Goal: Find specific page/section: Find specific page/section

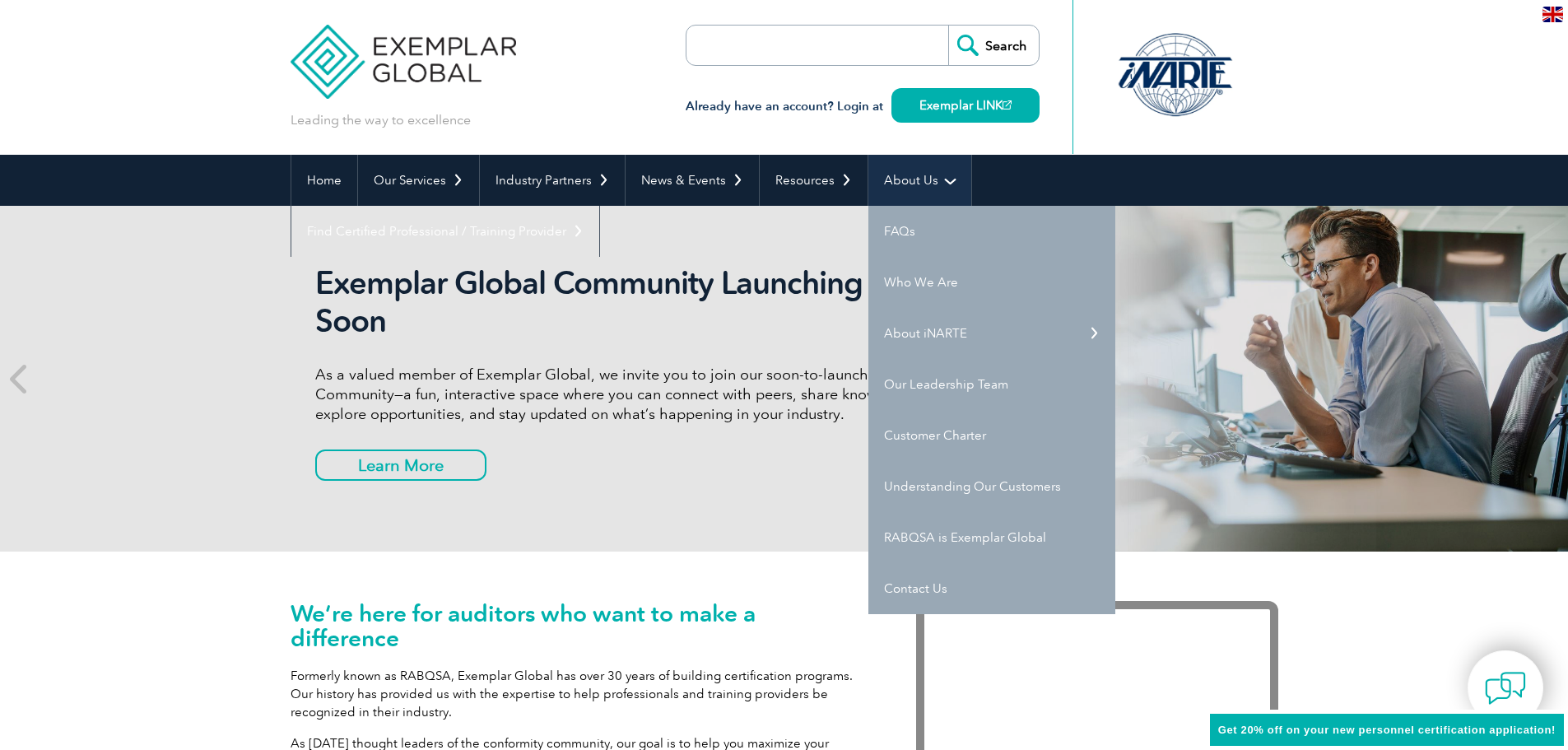
drag, startPoint x: 0, startPoint y: 0, endPoint x: 912, endPoint y: 186, distance: 930.8
click at [912, 186] on link "About Us" at bounding box center [919, 180] width 103 height 51
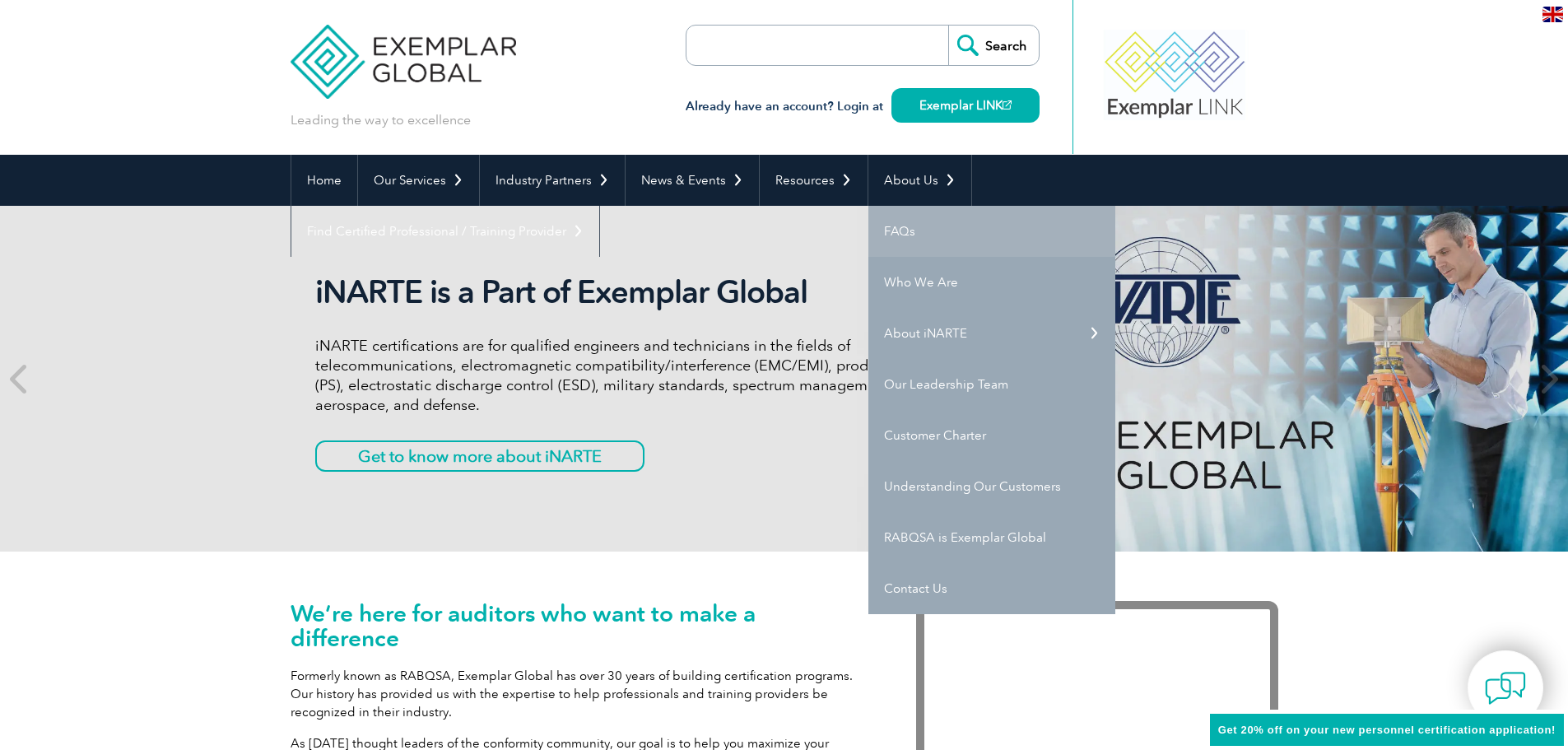
click at [903, 238] on link "FAQs" at bounding box center [991, 231] width 247 height 51
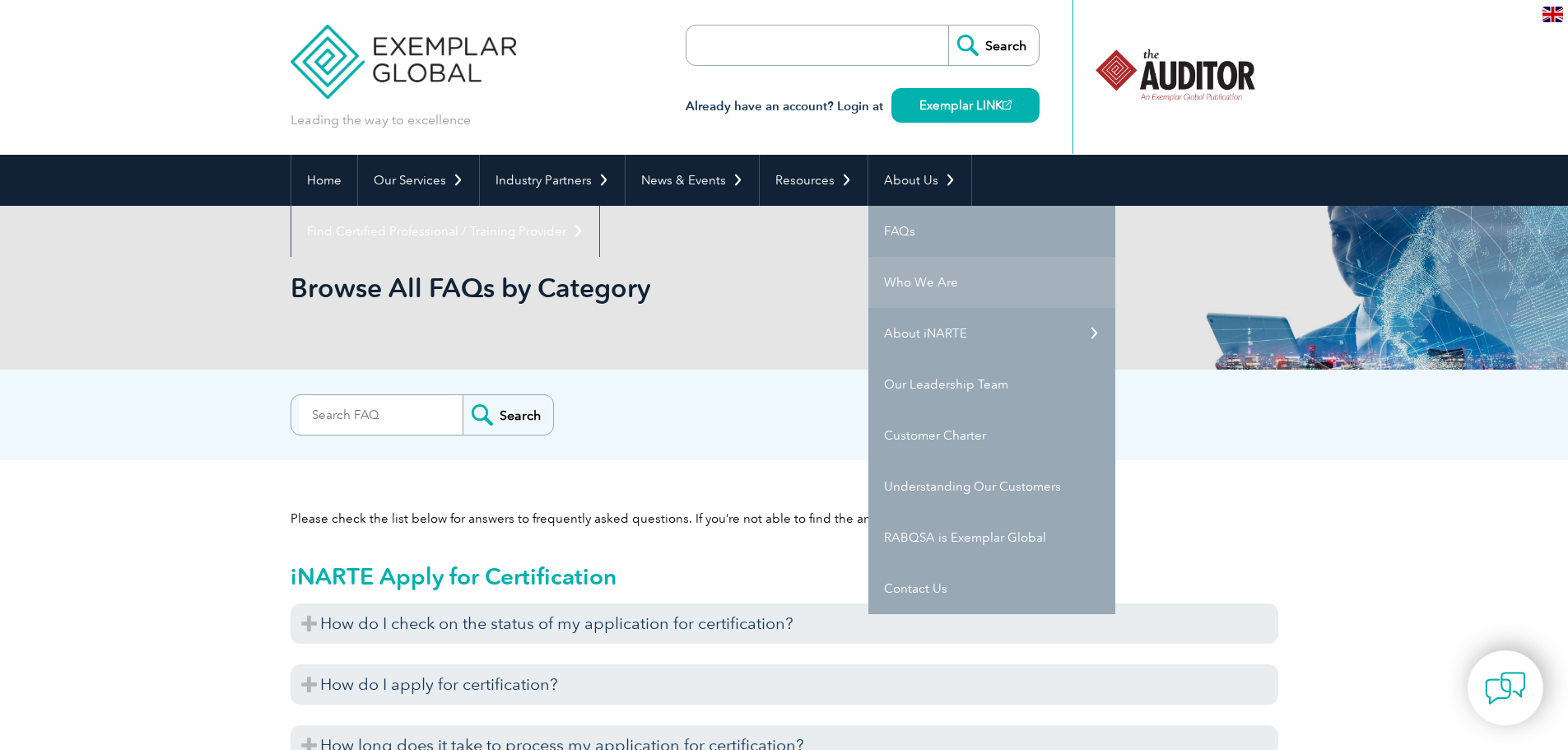
click at [921, 280] on link "Who We Are" at bounding box center [991, 282] width 247 height 51
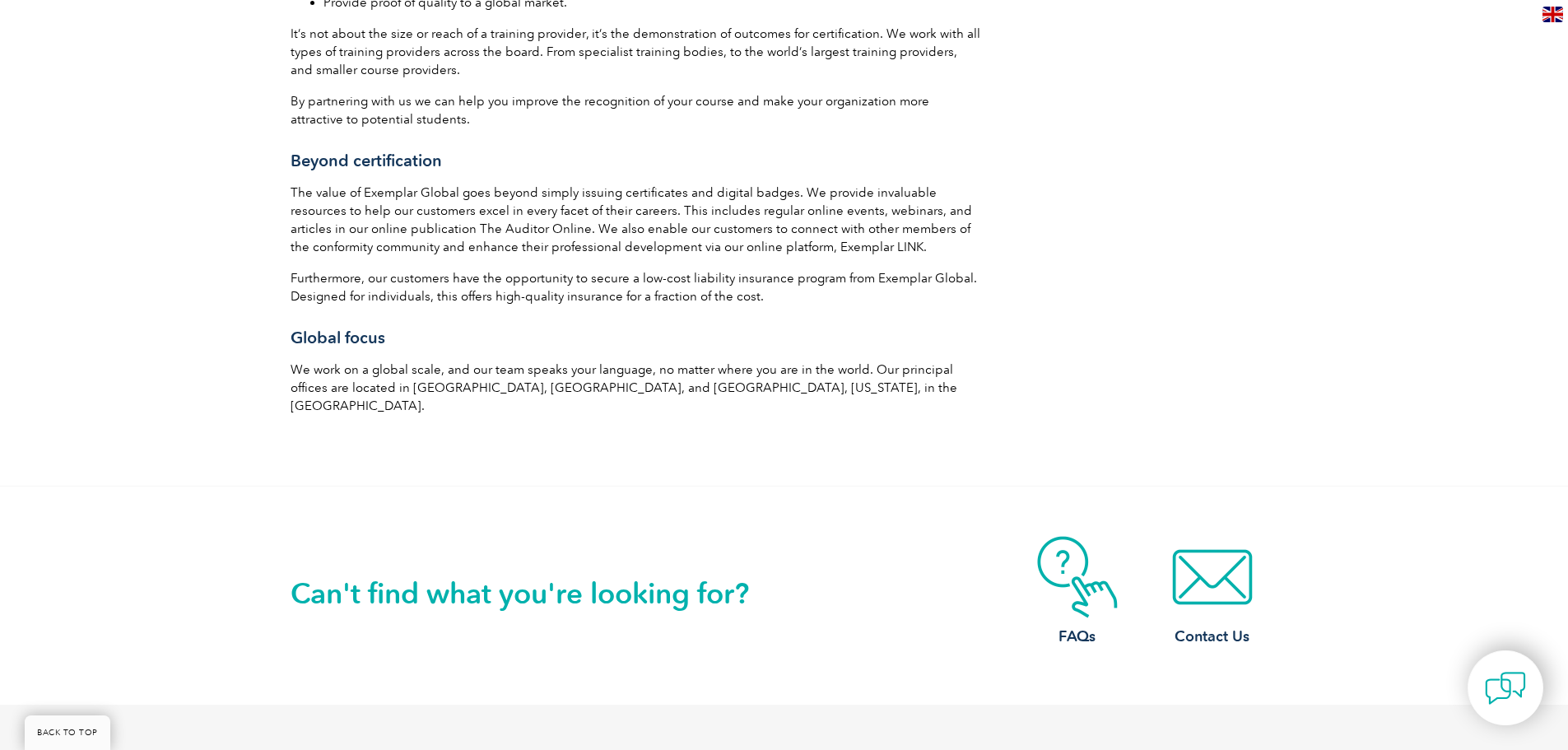
scroll to position [2865, 0]
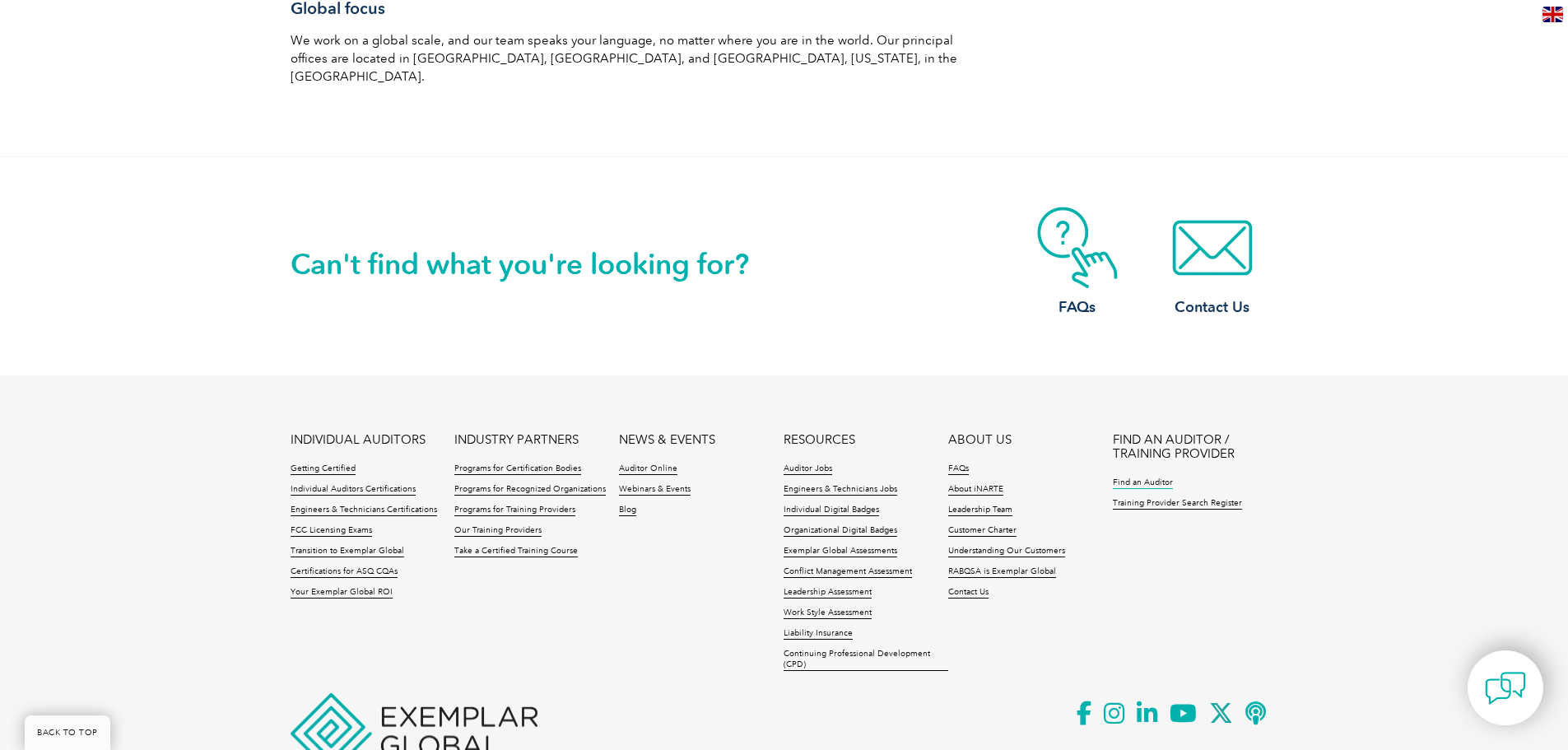
click at [1140, 478] on link "Find an Auditor" at bounding box center [1143, 484] width 60 height 12
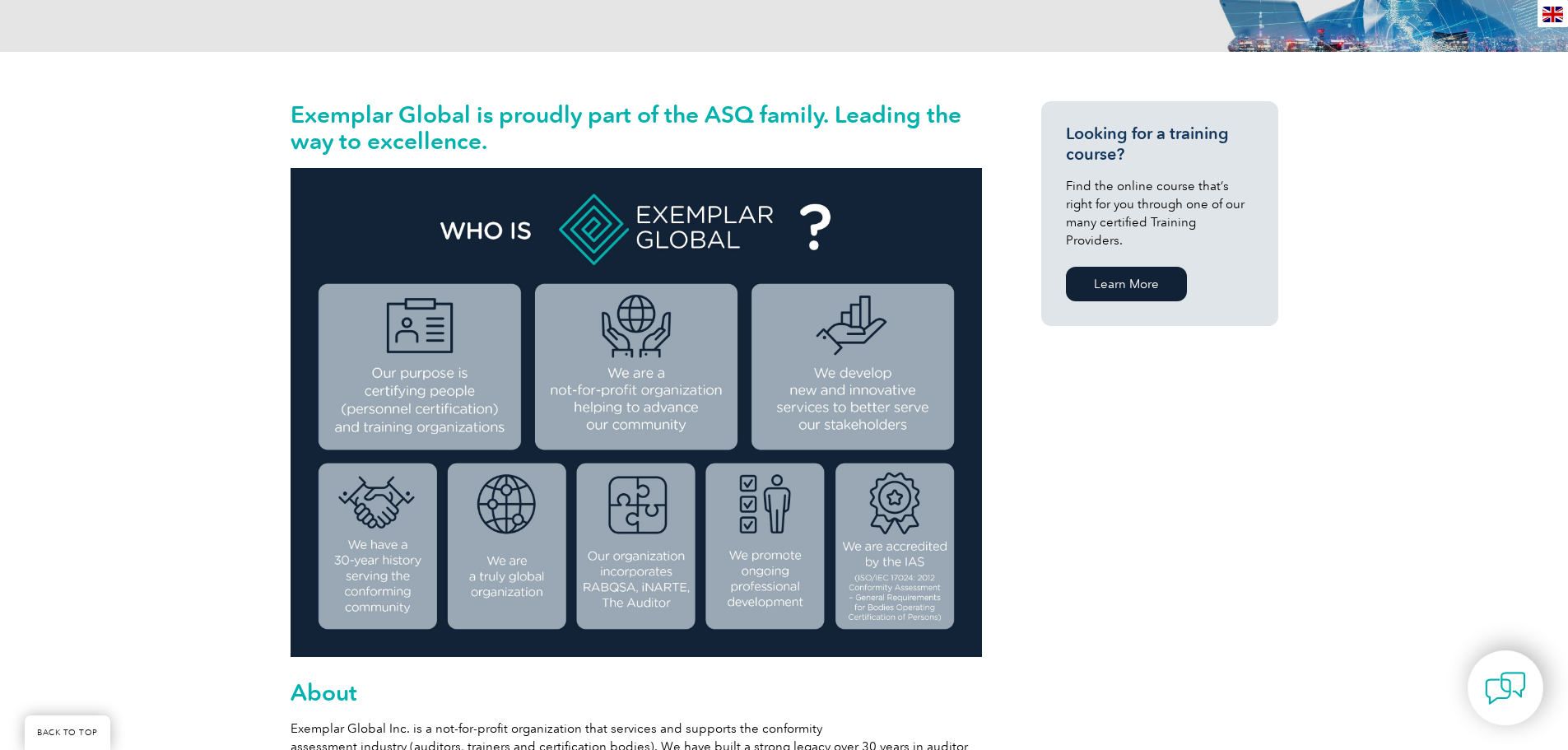
scroll to position [0, 0]
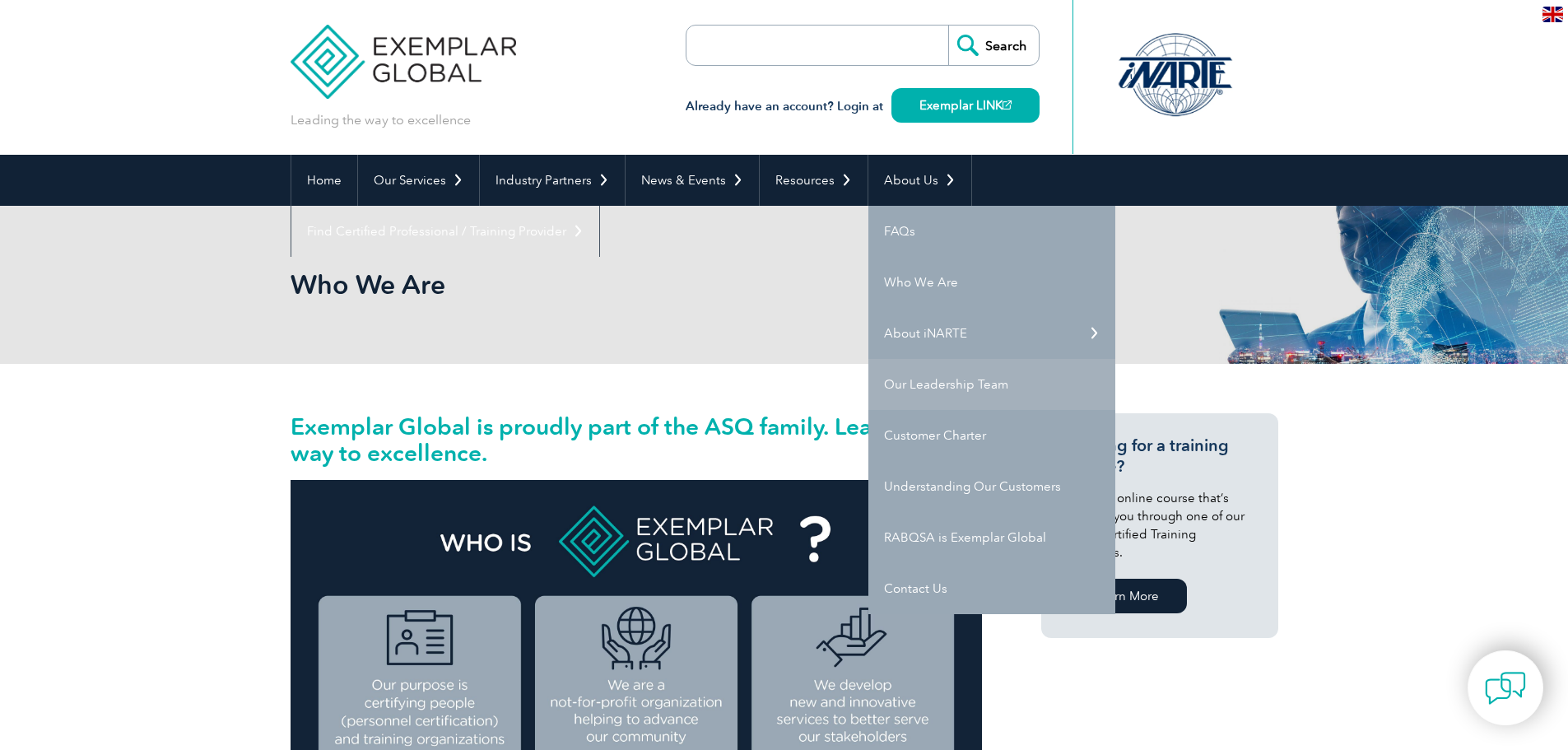
click at [915, 383] on link "Our Leadership Team" at bounding box center [991, 385] width 247 height 51
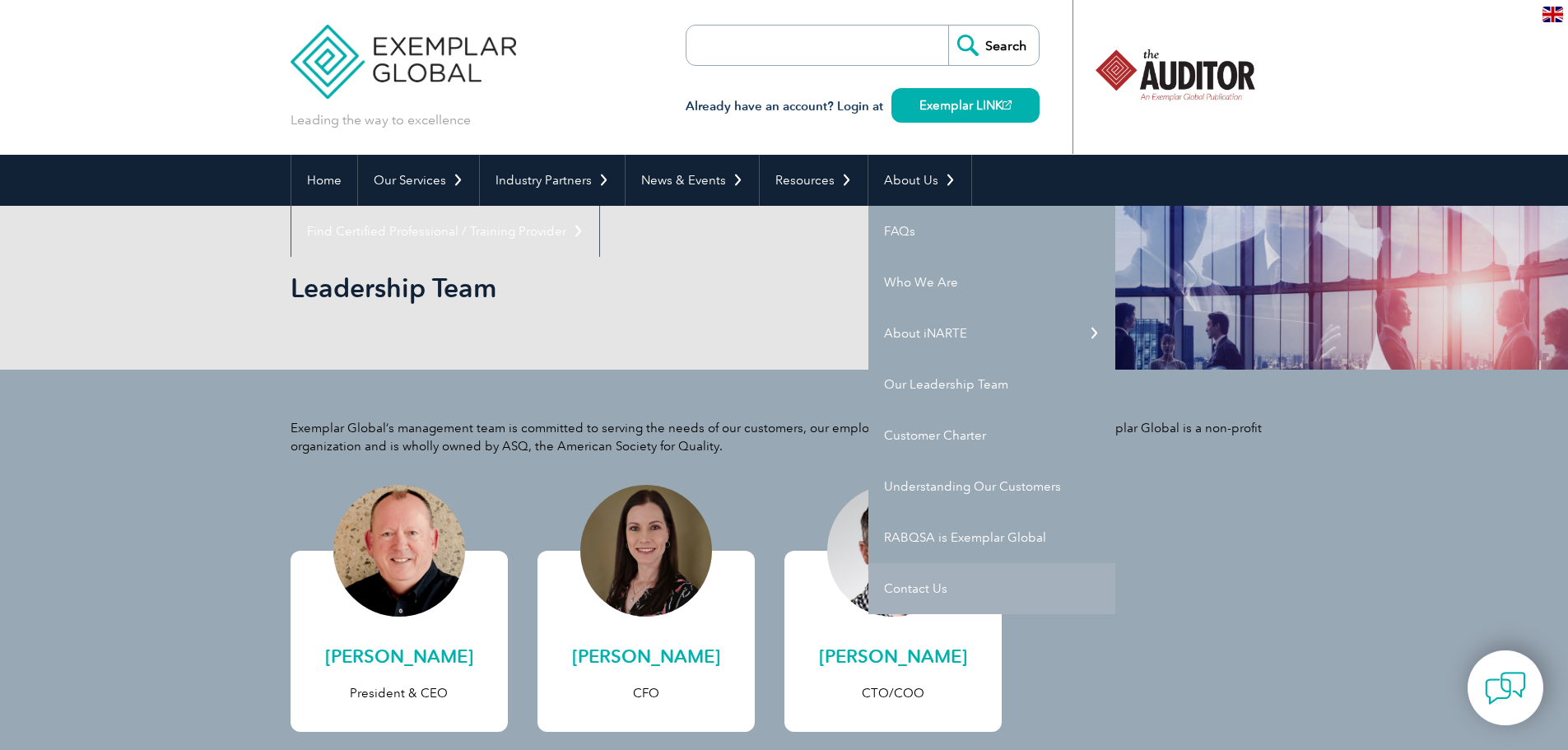
click at [901, 584] on link "Contact Us" at bounding box center [991, 589] width 247 height 51
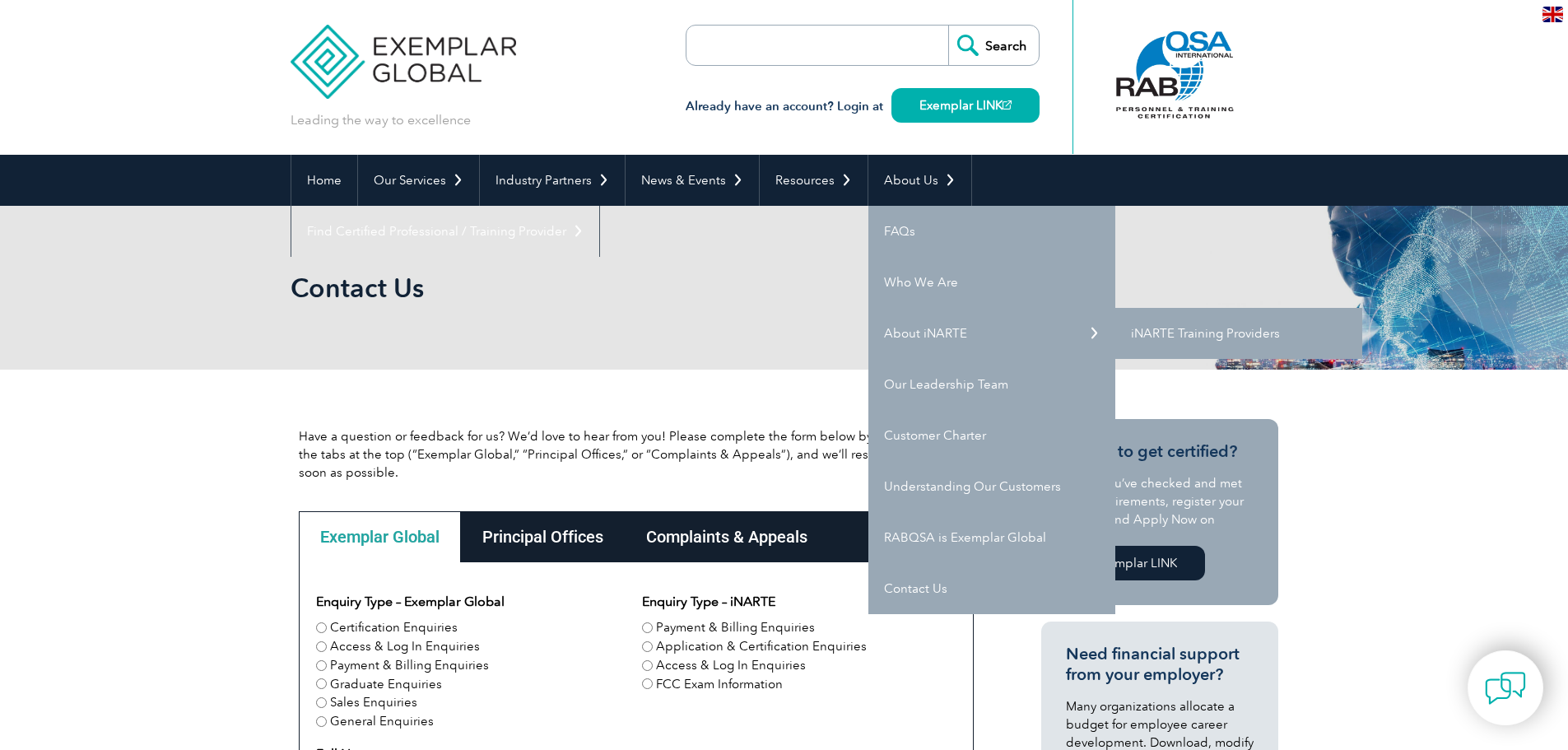
click at [1202, 339] on link "iNARTE Training Providers" at bounding box center [1238, 333] width 247 height 51
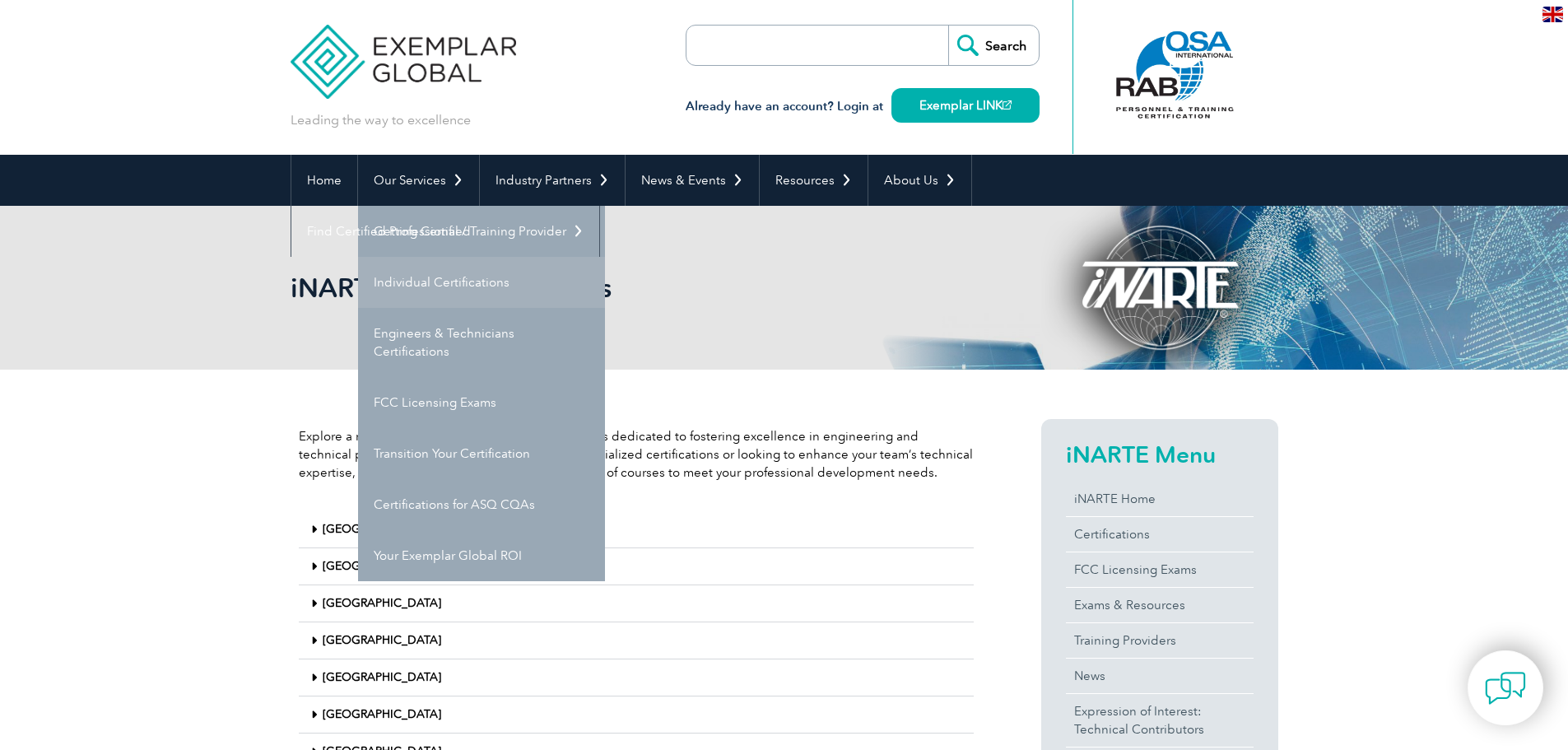
click at [422, 284] on link "Individual Certifications" at bounding box center [482, 282] width 247 height 51
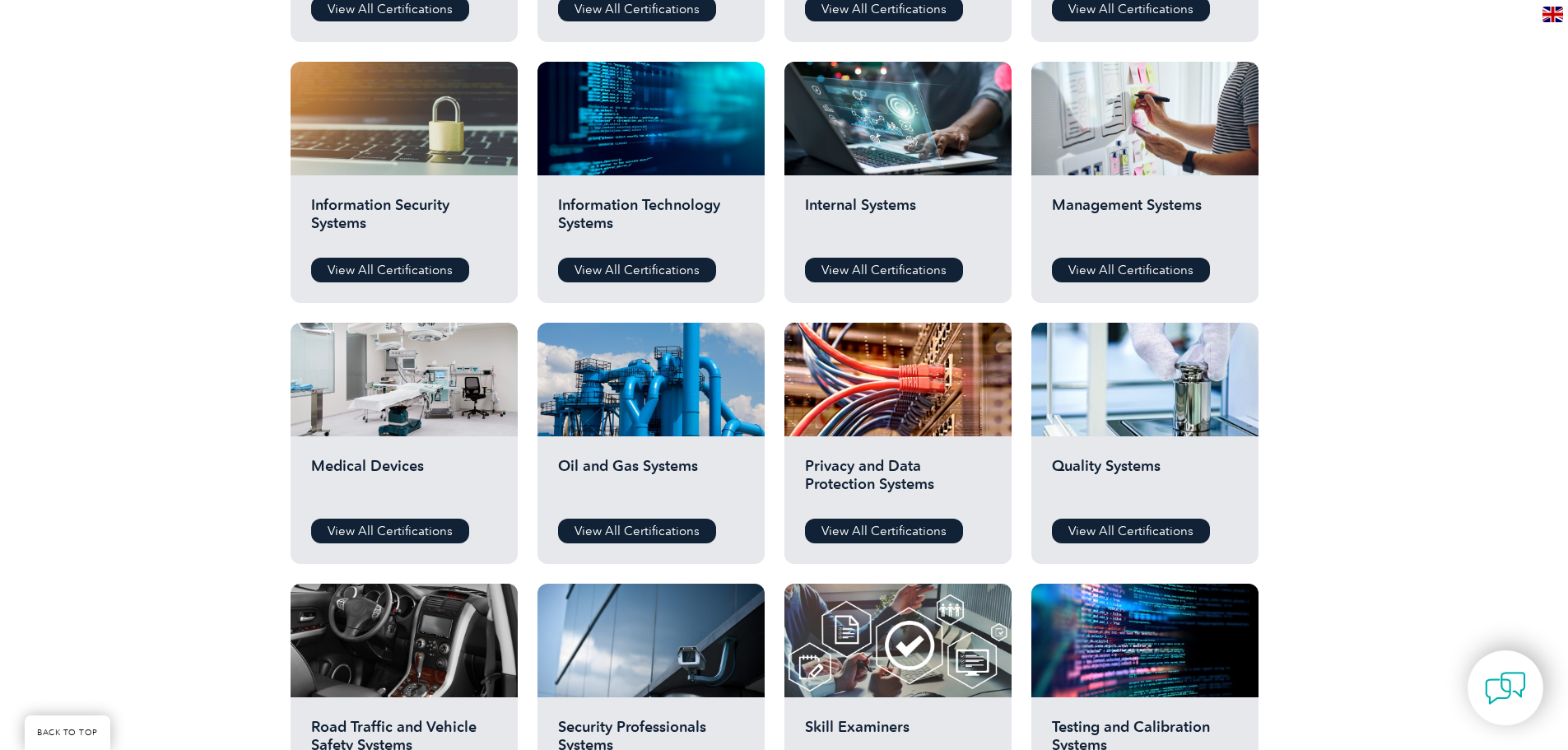
scroll to position [741, 0]
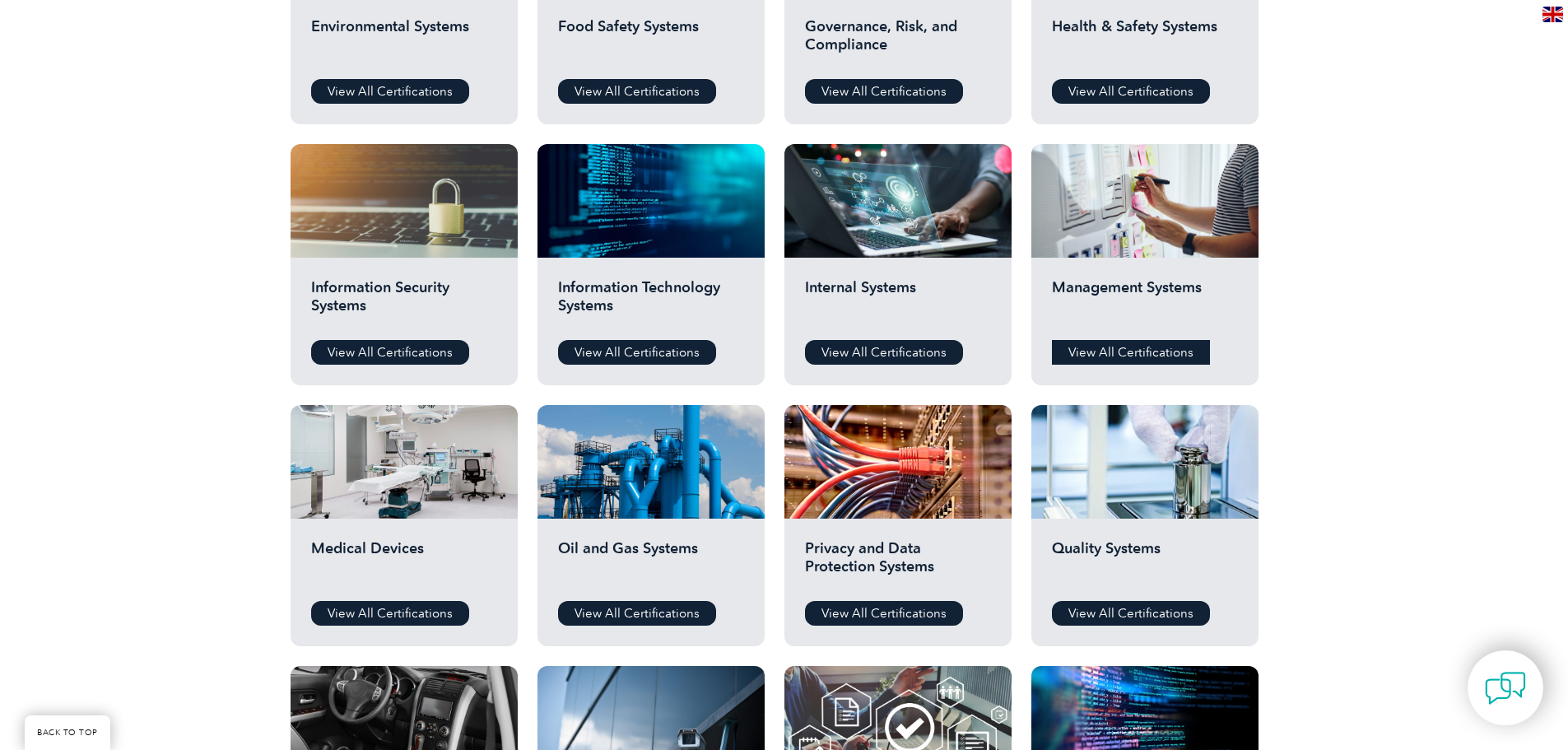
click at [1128, 354] on link "View All Certifications" at bounding box center [1130, 352] width 158 height 24
click at [642, 356] on link "View All Certifications" at bounding box center [637, 352] width 158 height 24
click at [421, 346] on link "View All Certifications" at bounding box center [389, 352] width 158 height 24
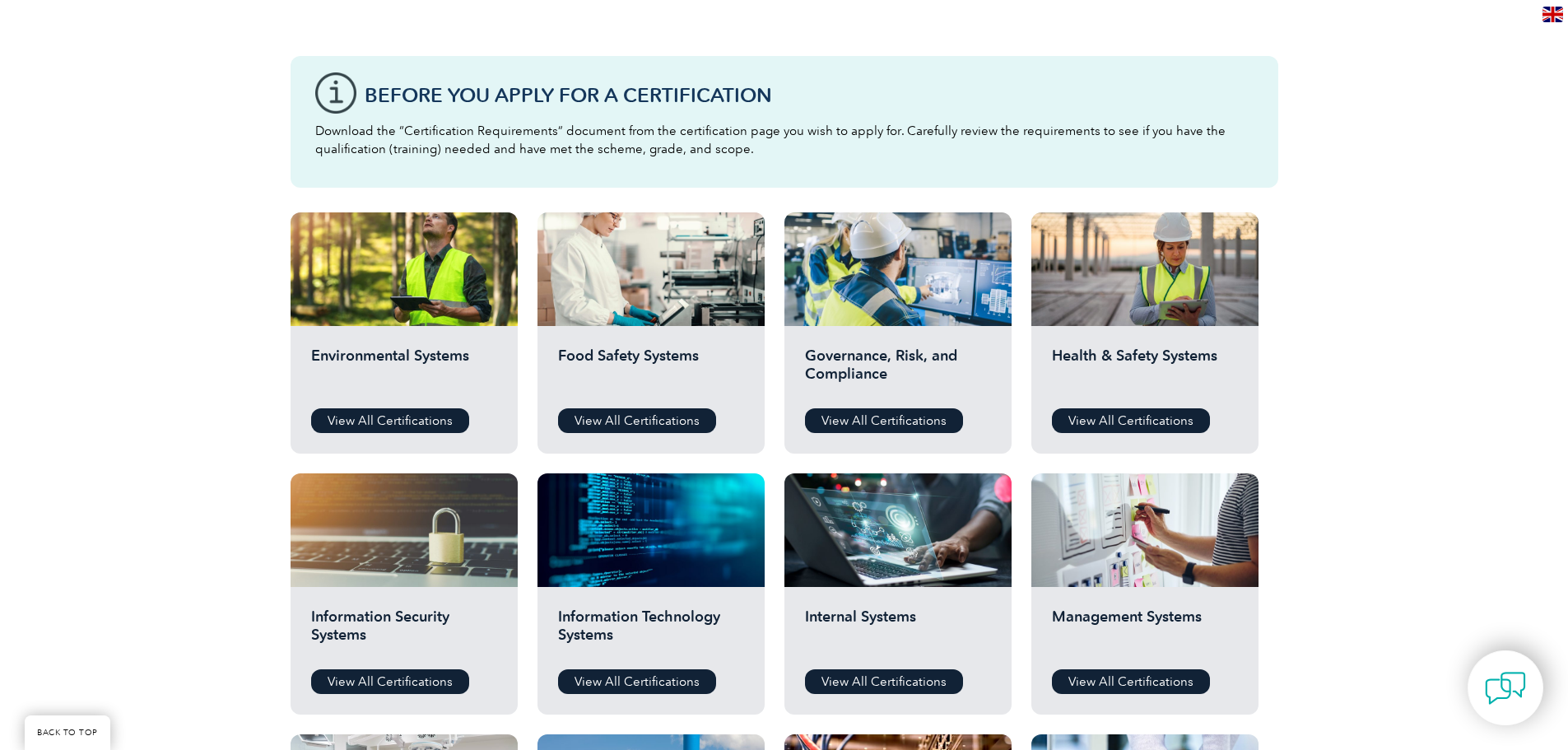
scroll to position [329, 0]
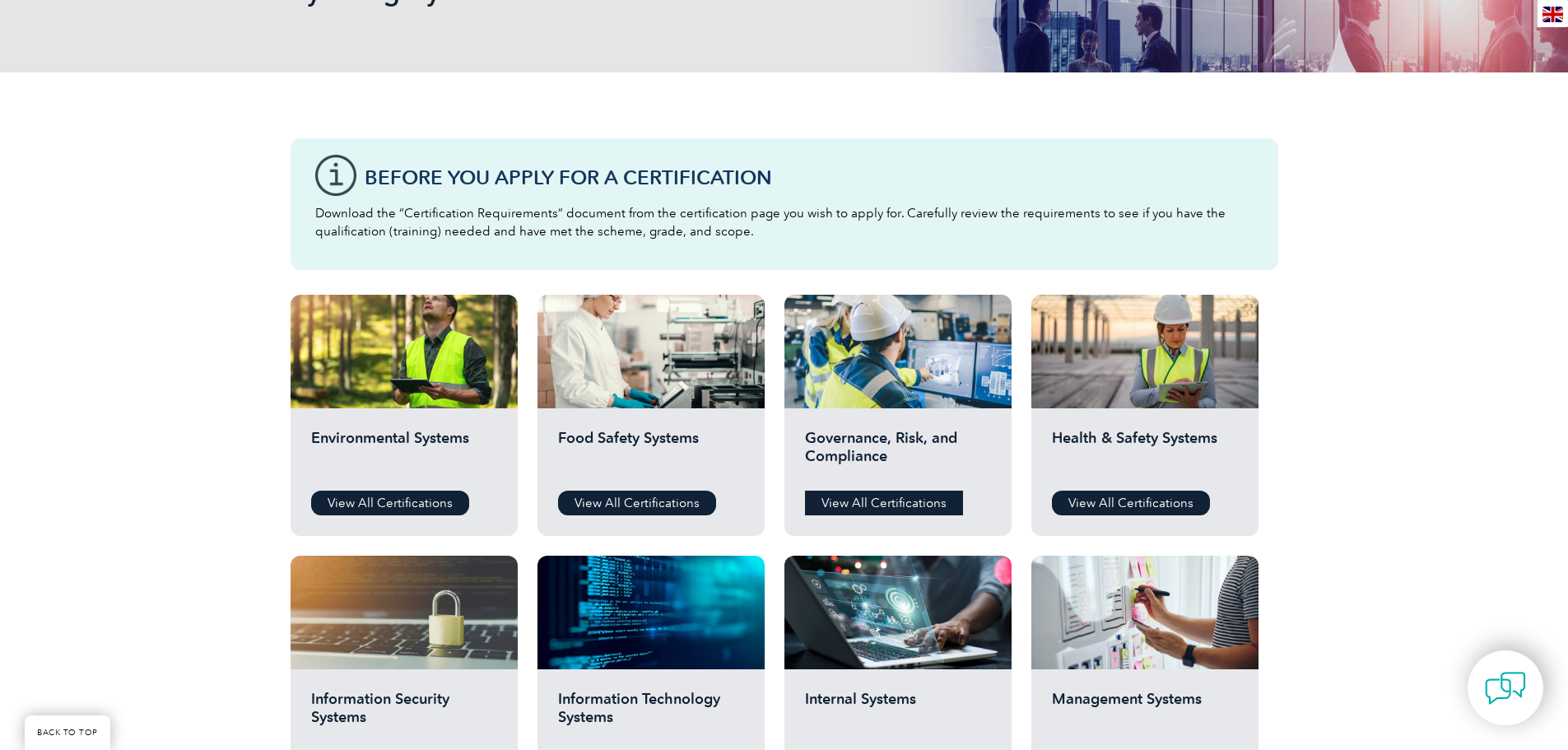
click at [873, 505] on link "View All Certifications" at bounding box center [884, 502] width 158 height 24
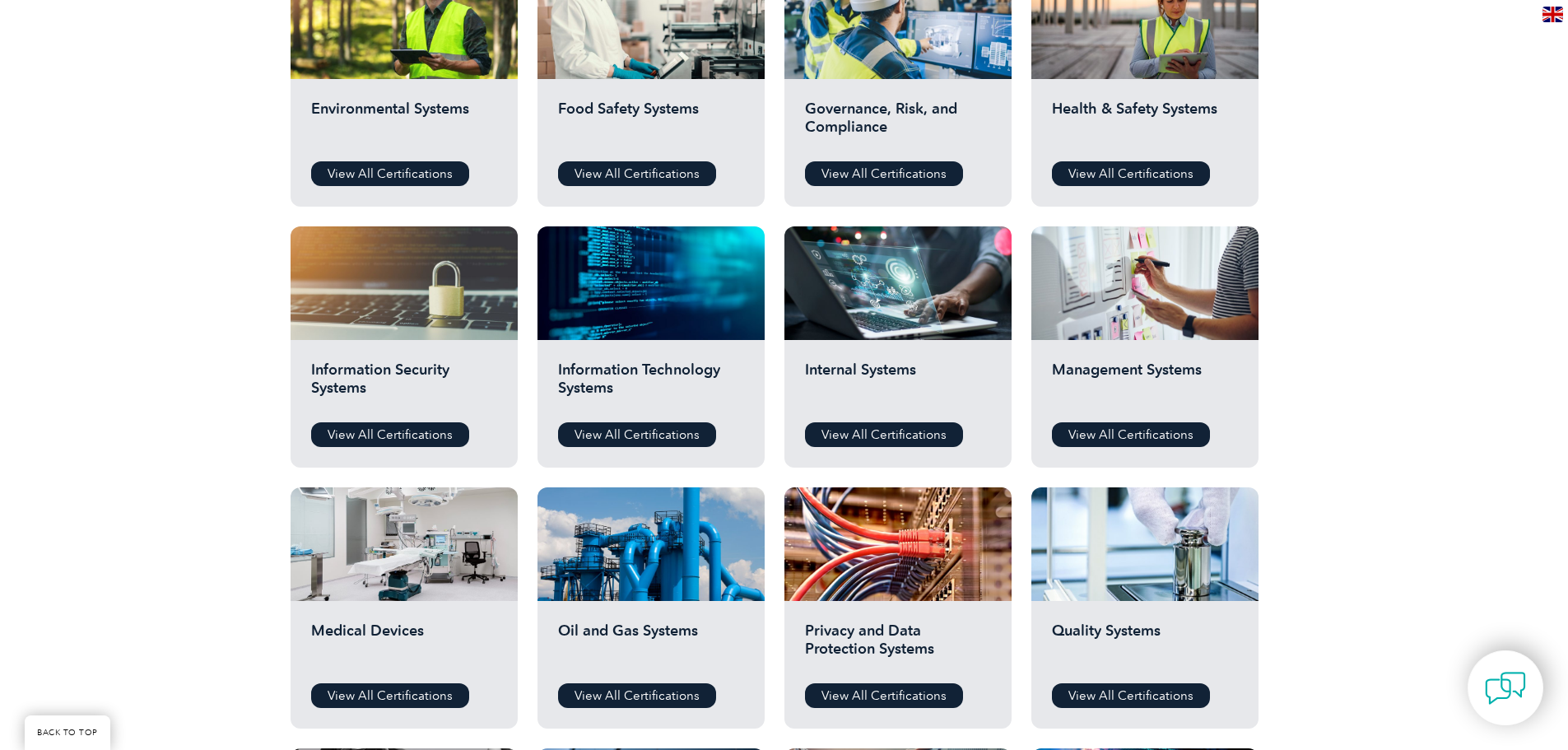
scroll to position [83, 0]
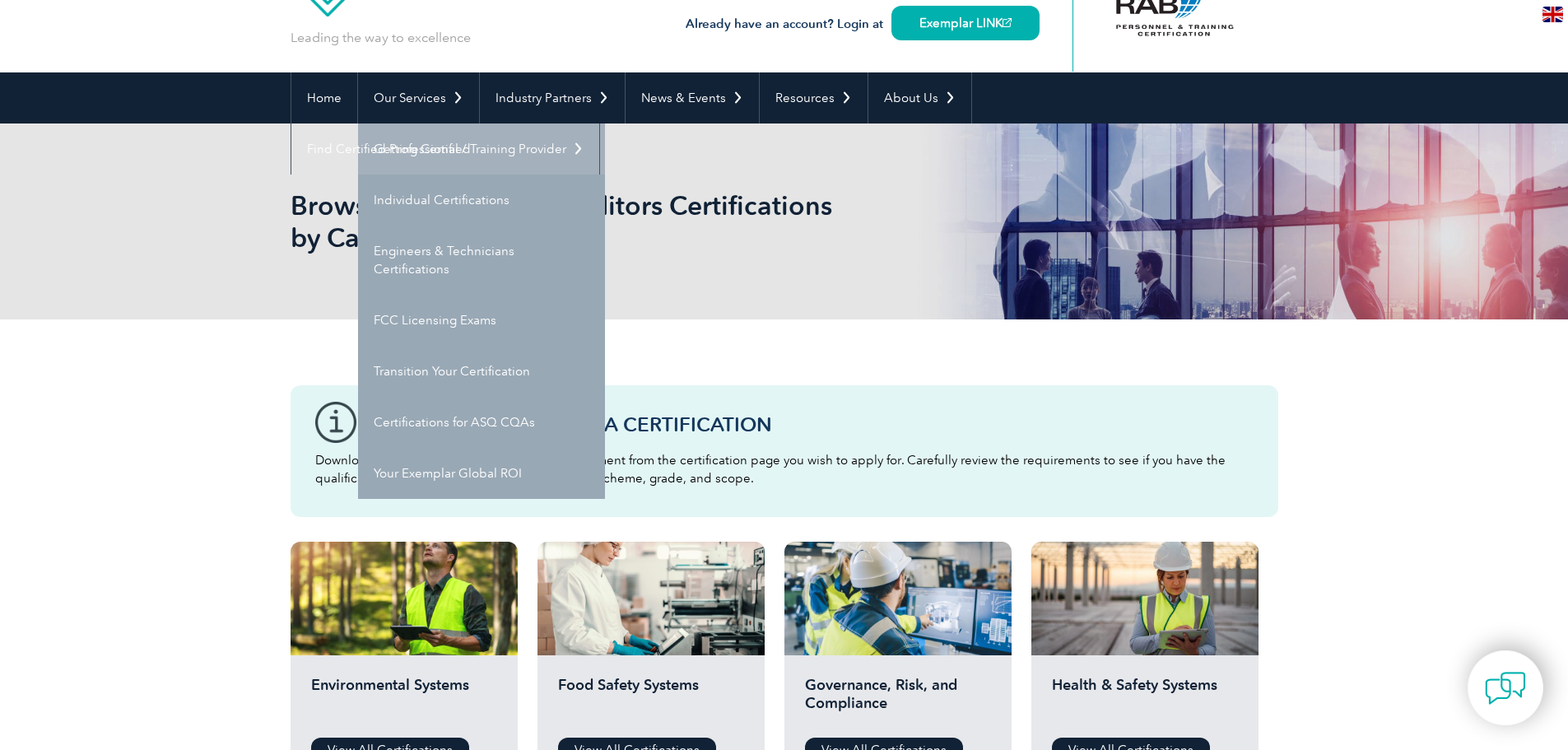
click at [401, 148] on link "Getting Certified" at bounding box center [482, 149] width 247 height 51
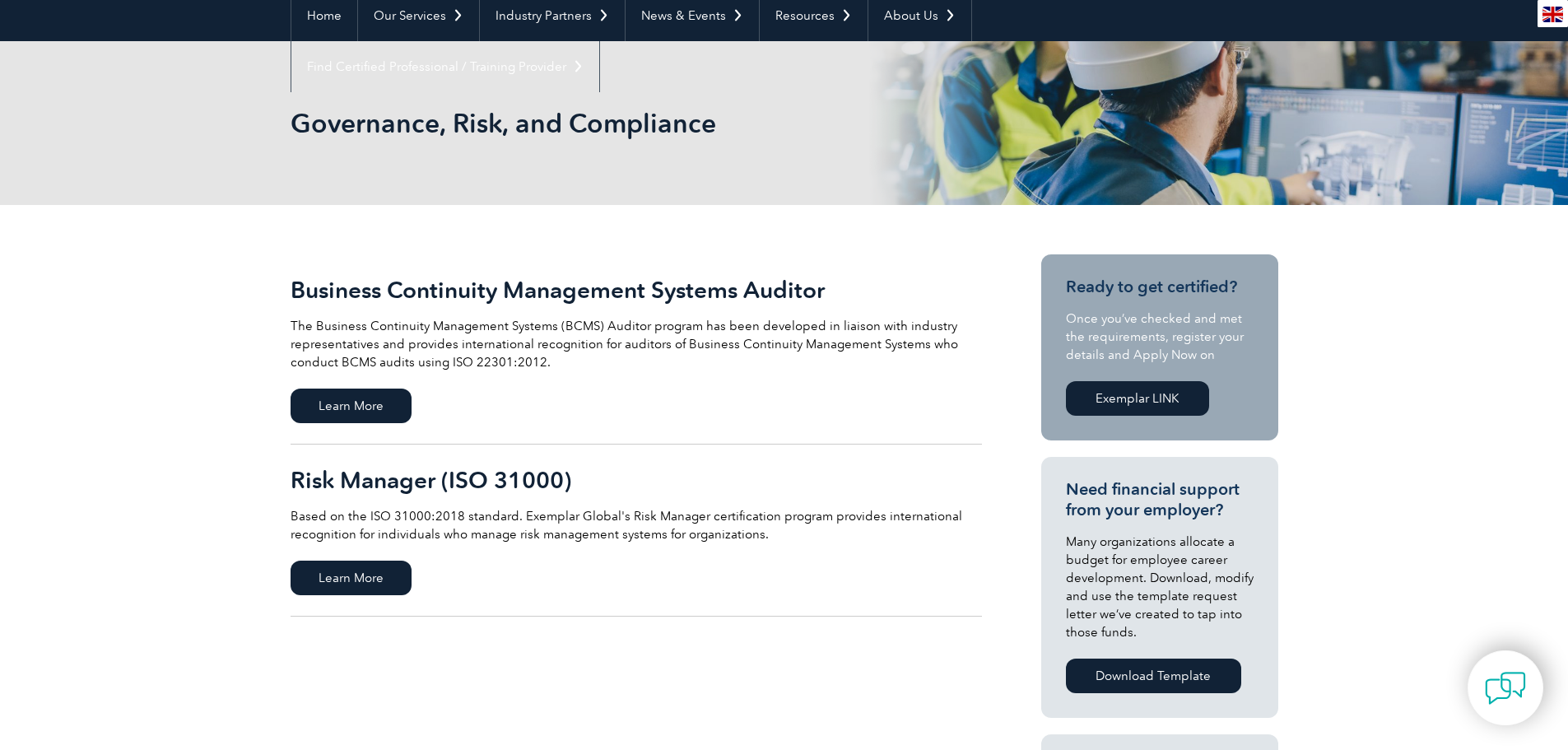
scroll to position [247, 0]
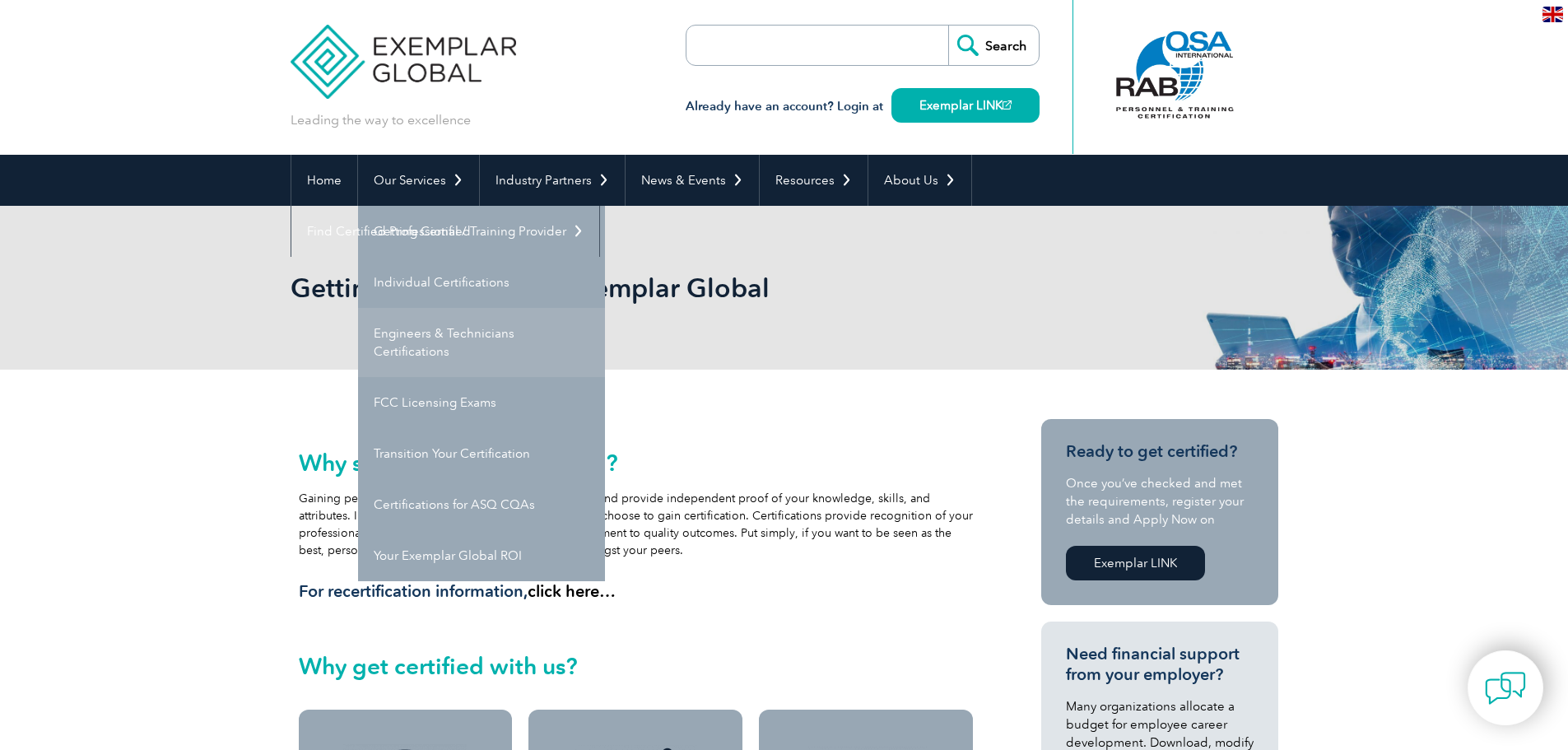
click at [423, 341] on link "Engineers & Technicians Certifications" at bounding box center [482, 342] width 247 height 69
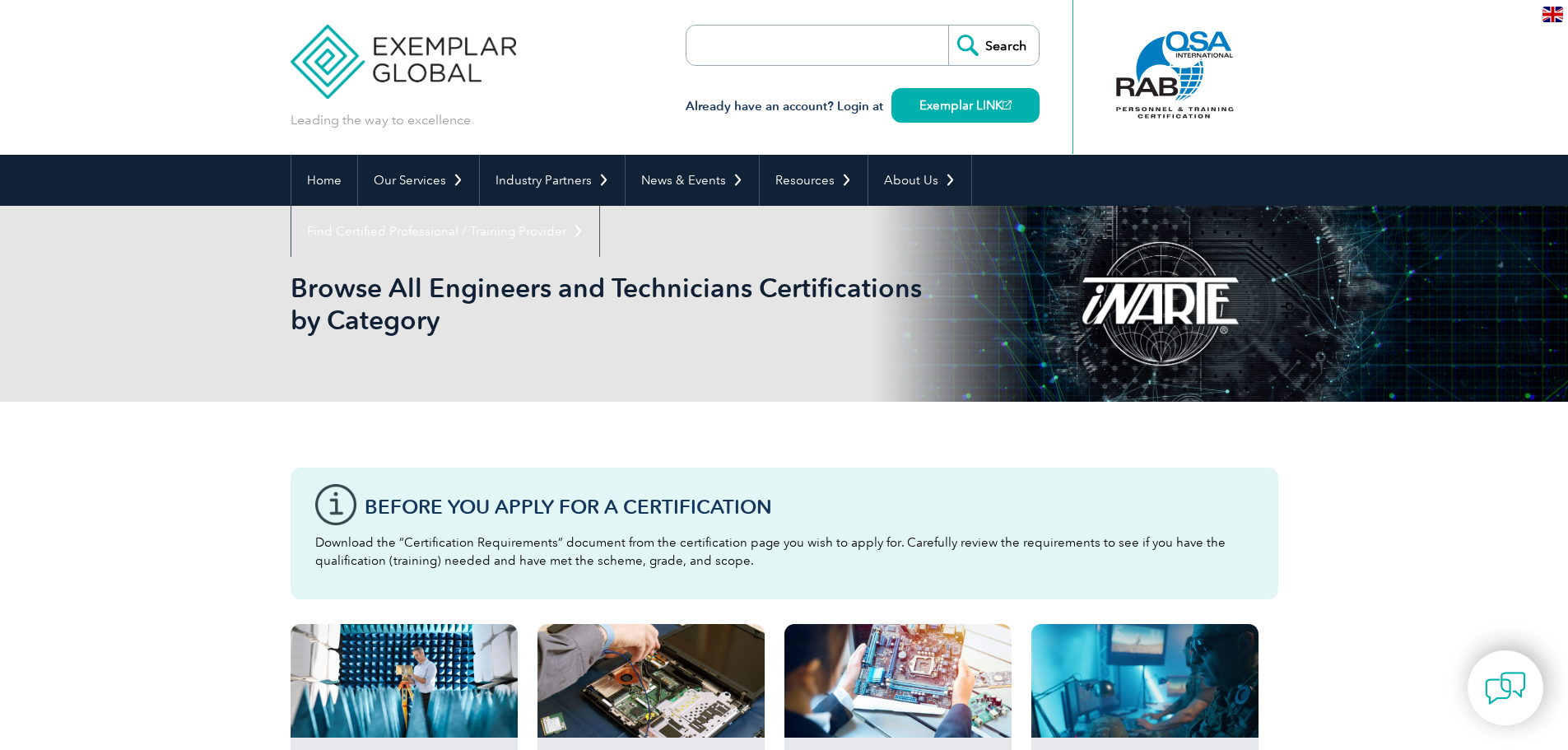
click at [739, 45] on input "search" at bounding box center [781, 45] width 173 height 40
type input "42001"
click at [948, 25] on input "Search" at bounding box center [992, 45] width 90 height 40
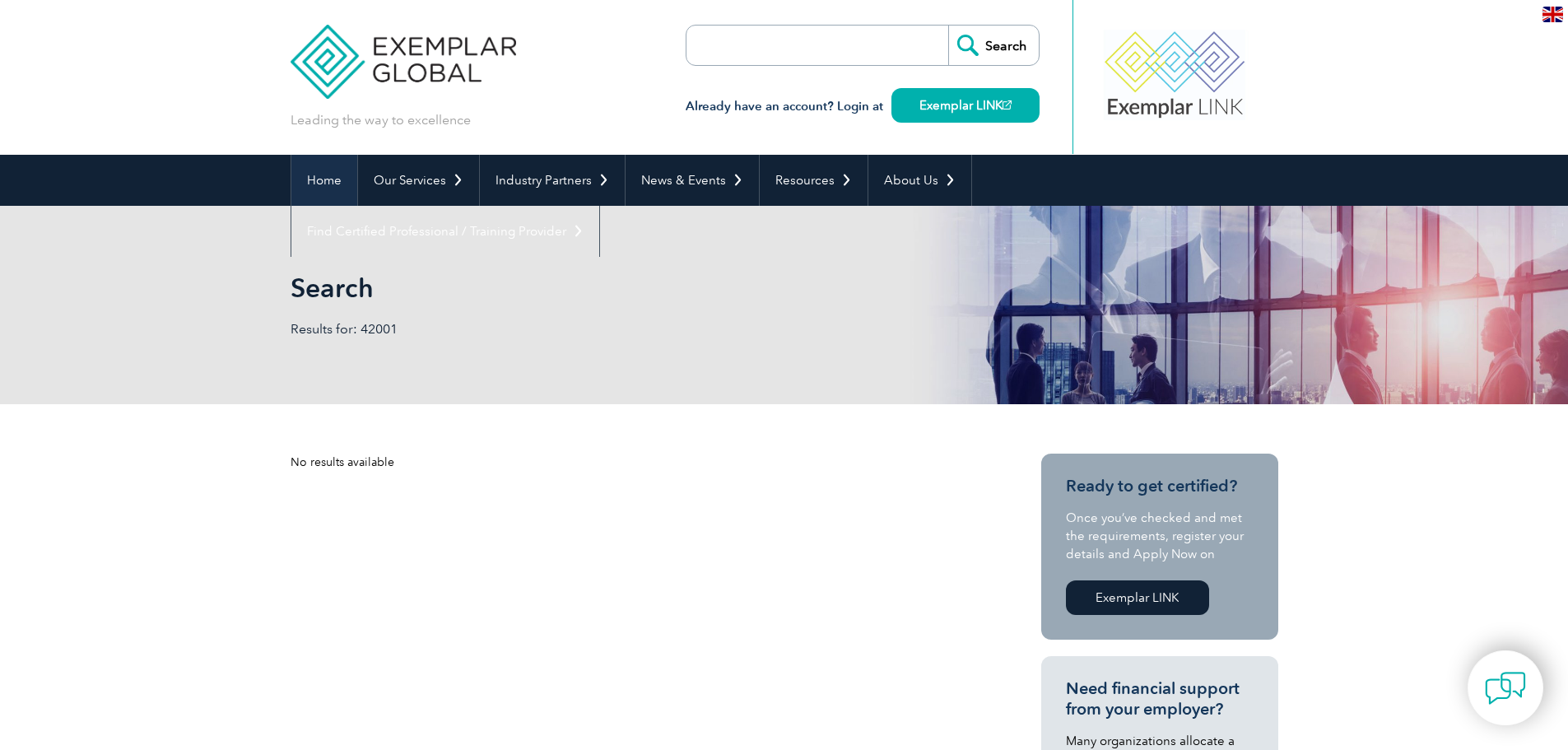
click at [326, 176] on link "Home" at bounding box center [324, 180] width 66 height 51
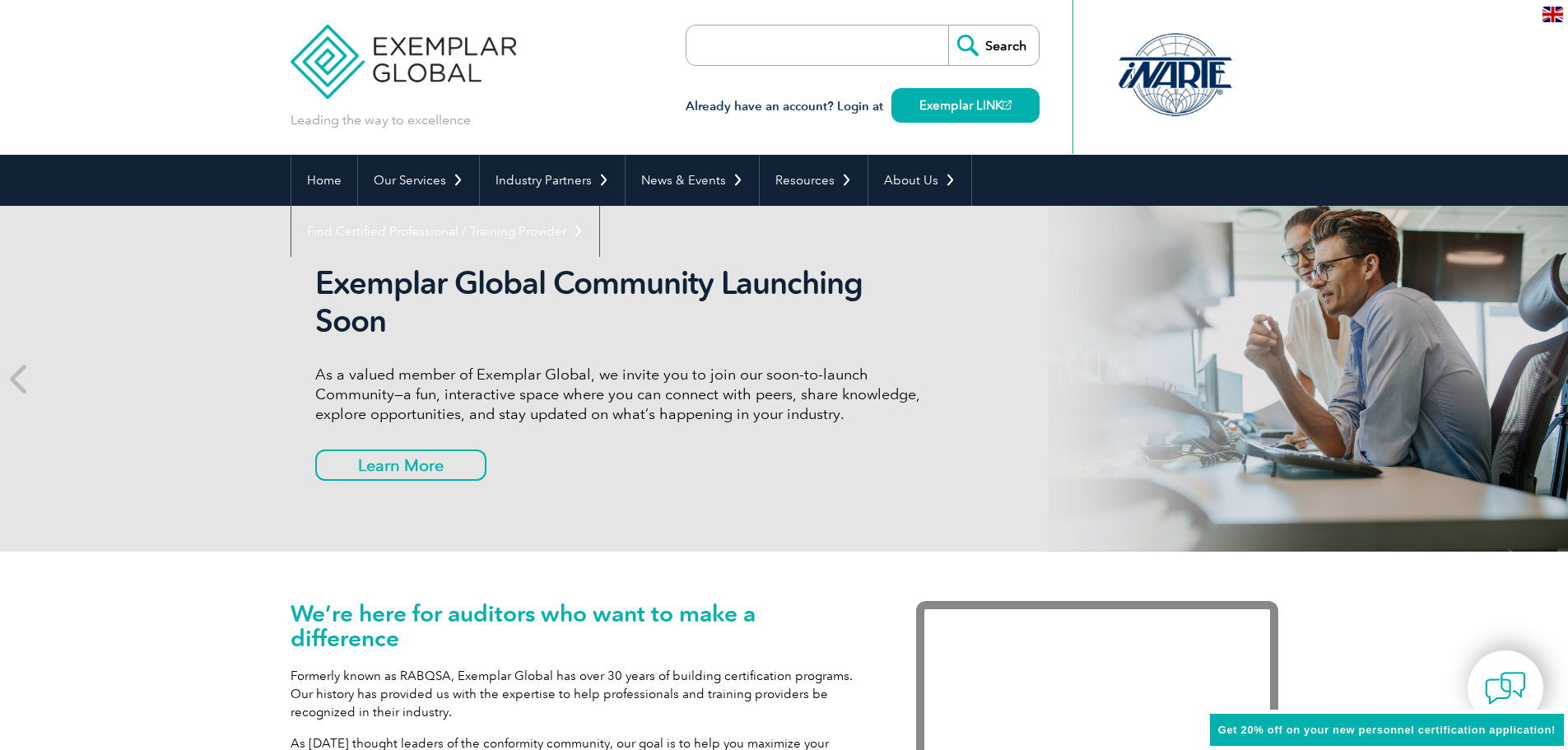
click at [785, 49] on input "search" at bounding box center [781, 45] width 173 height 40
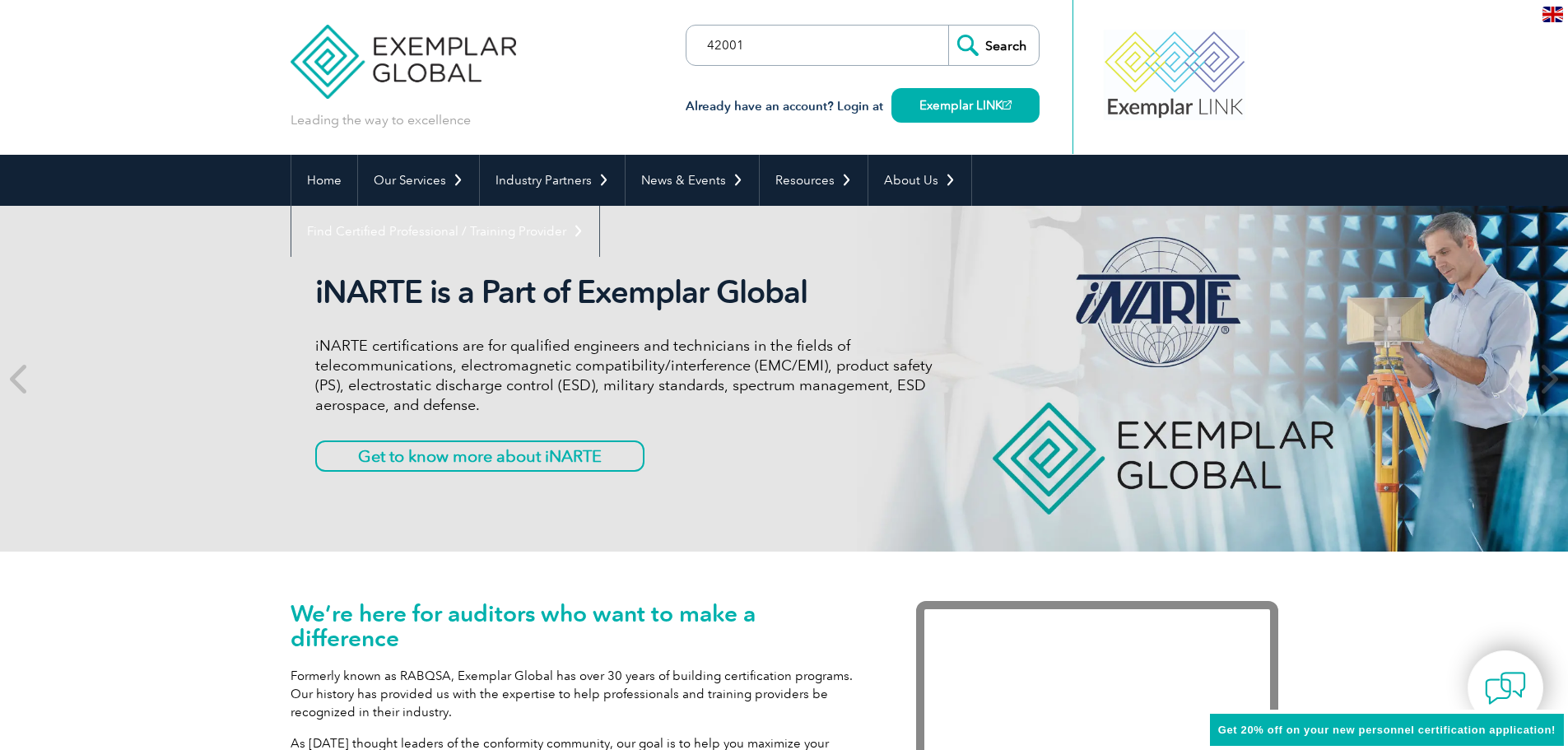
type input "42001"
click at [1001, 37] on input "Search" at bounding box center [992, 45] width 90 height 40
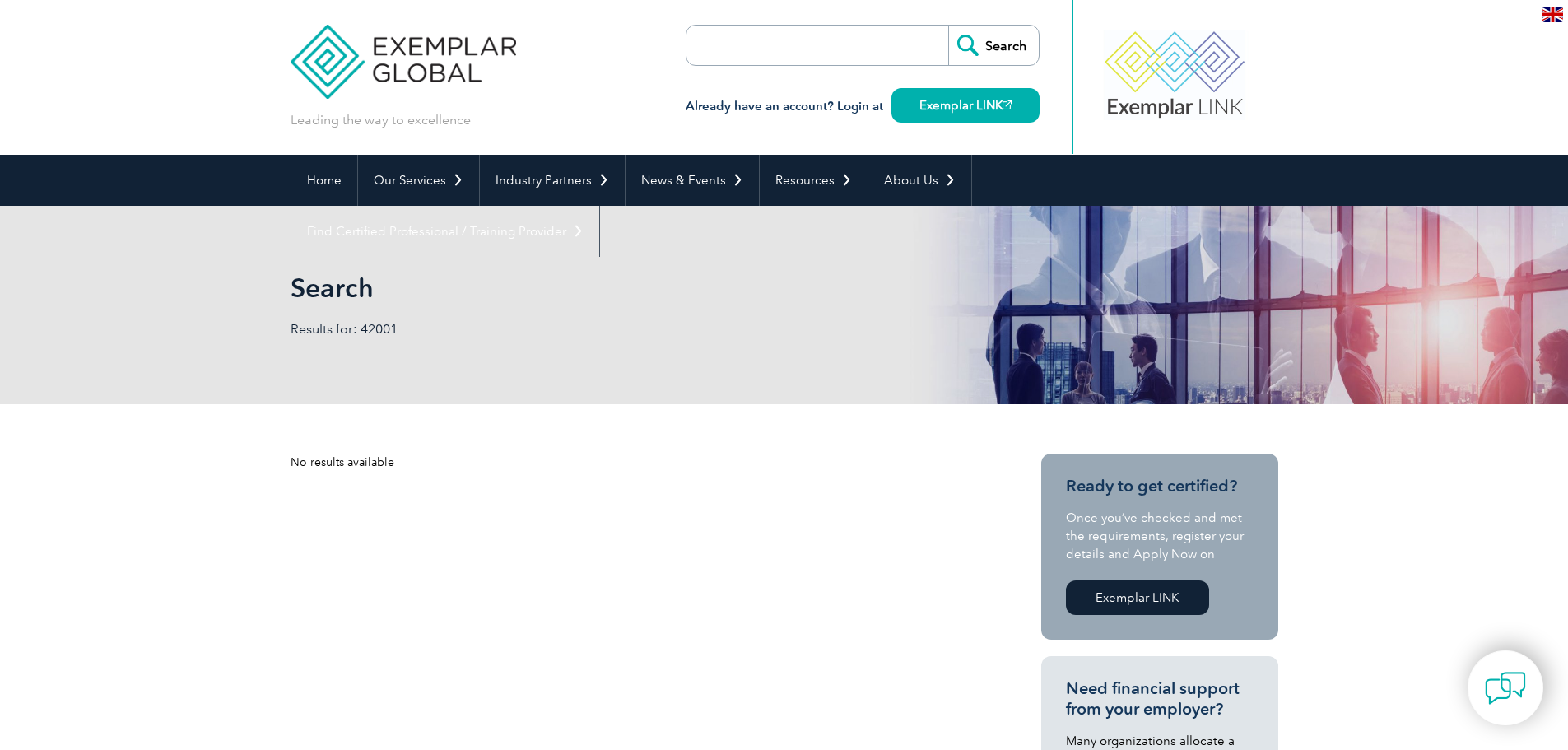
click at [337, 66] on img at bounding box center [403, 50] width 226 height 99
